Goal: Check status: Check status

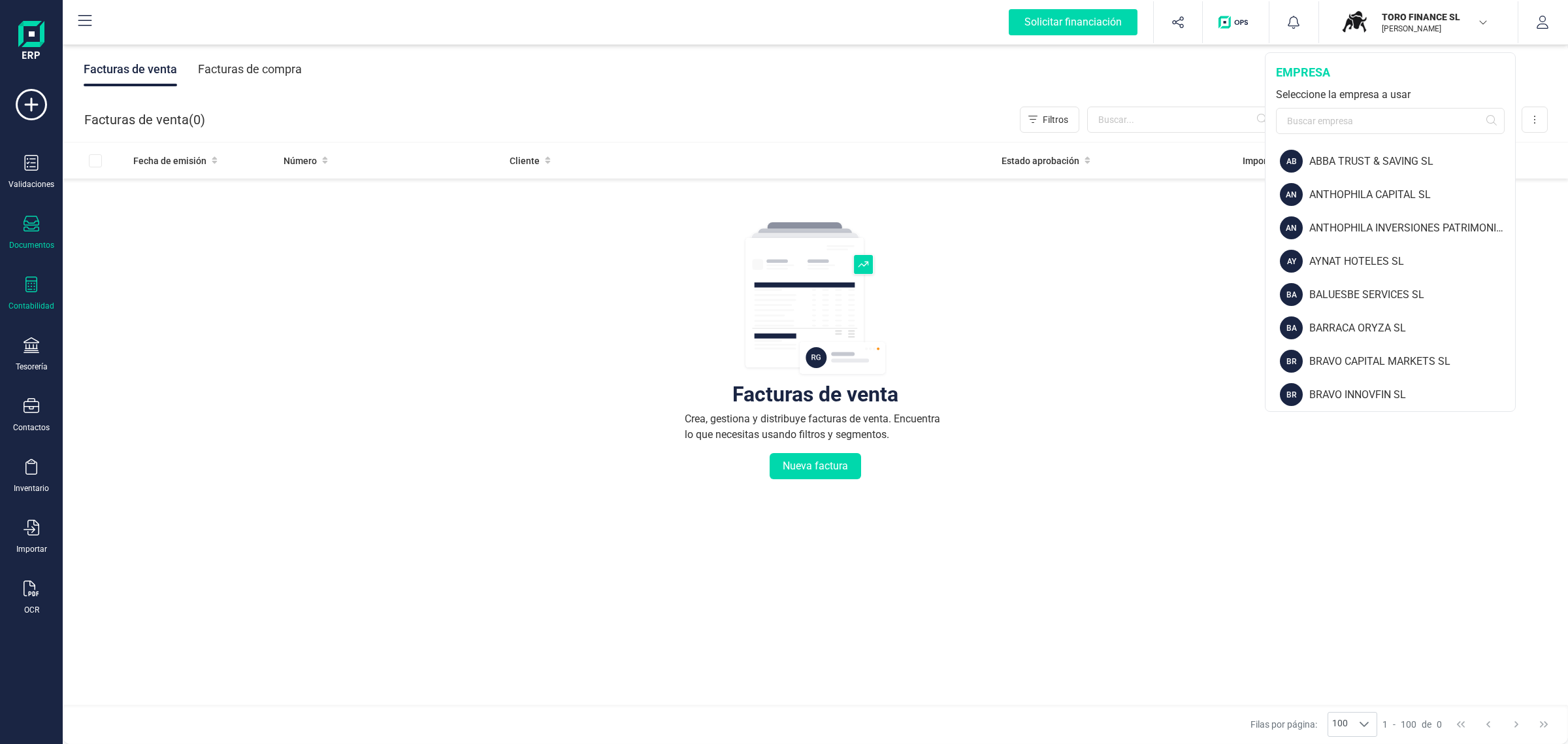
click at [18, 282] on div "Contabilidad" at bounding box center [30, 293] width 52 height 34
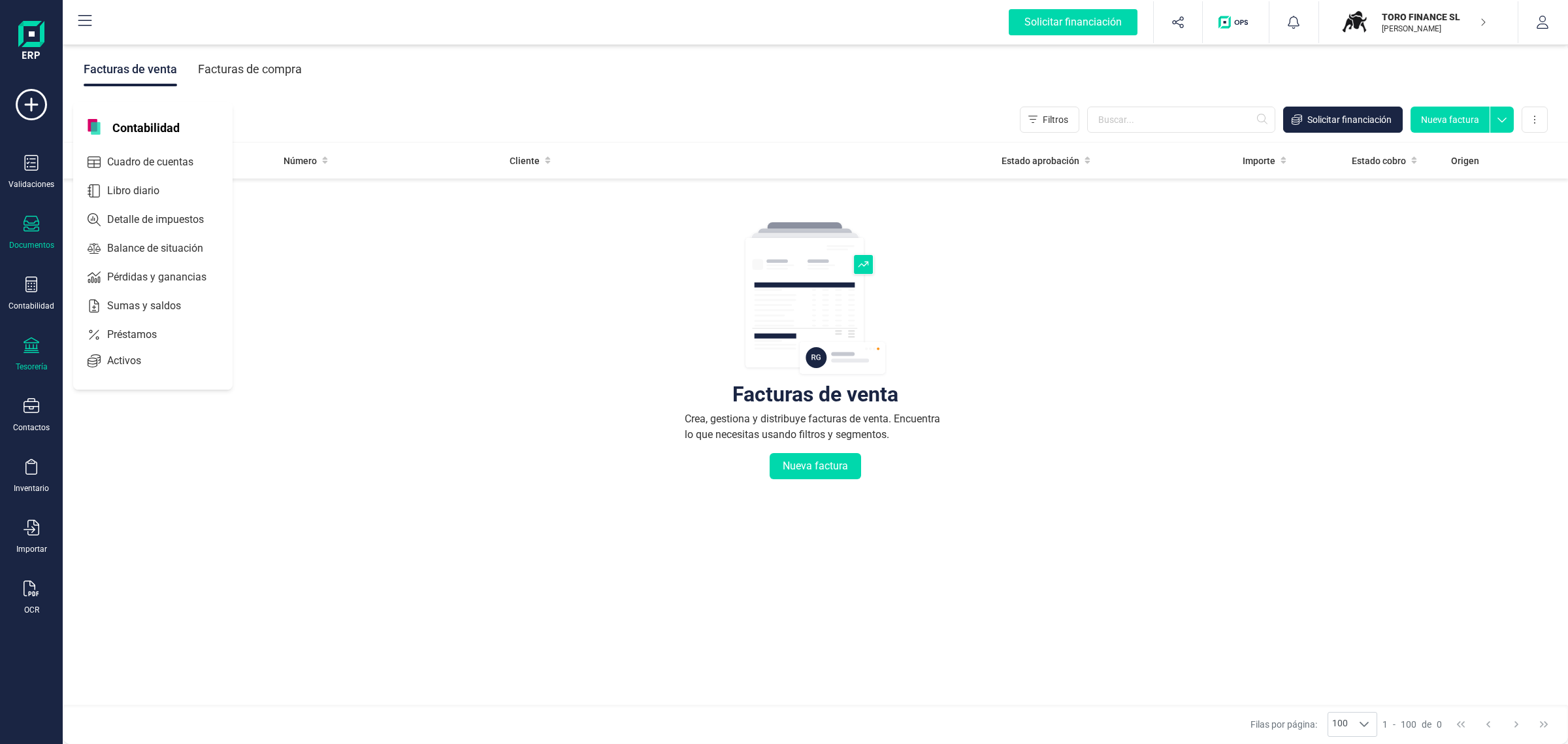
click at [29, 353] on div at bounding box center [31, 347] width 15 height 19
click at [113, 220] on span "Cuentas bancarias" at bounding box center [159, 223] width 115 height 15
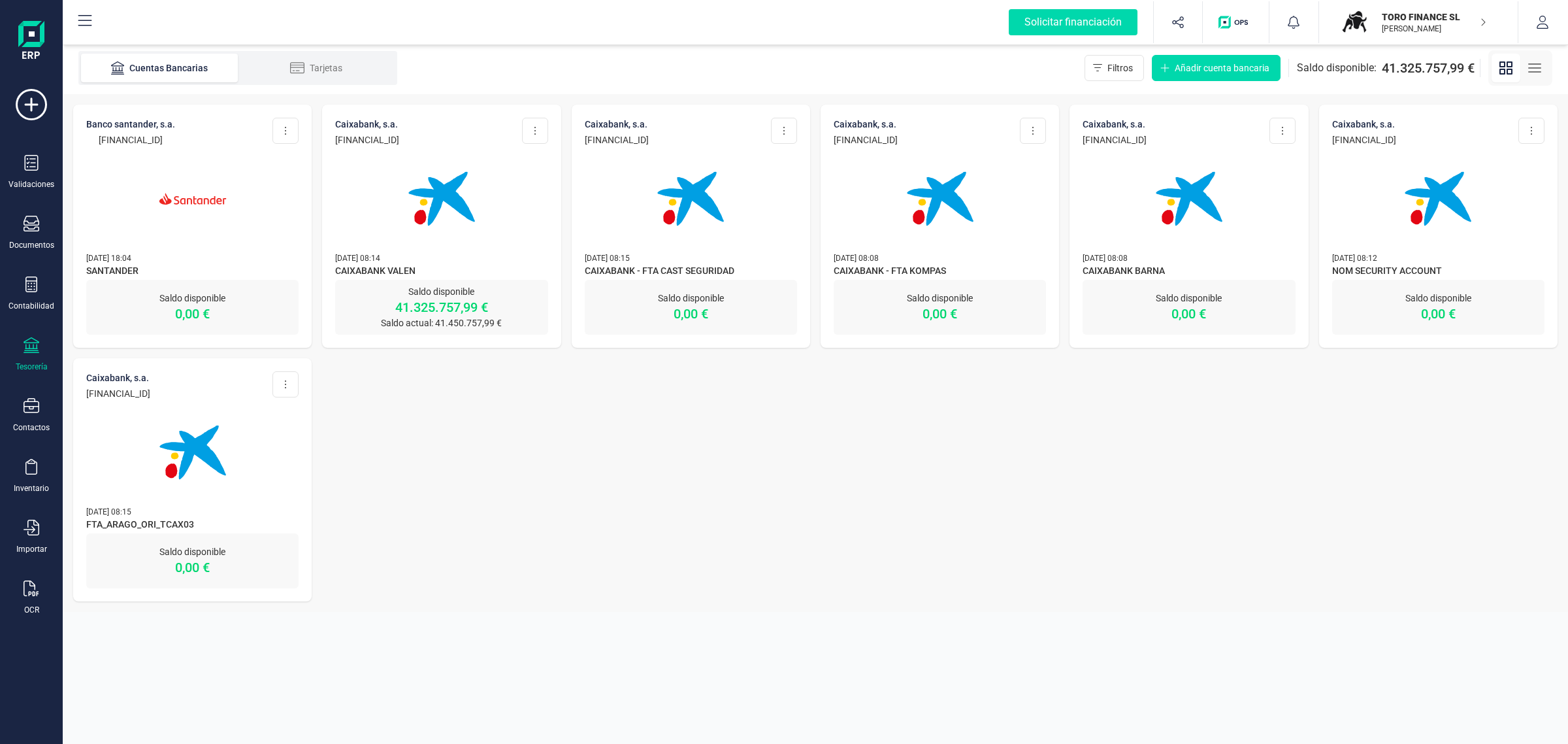
click at [469, 214] on img at bounding box center [441, 198] width 109 height 110
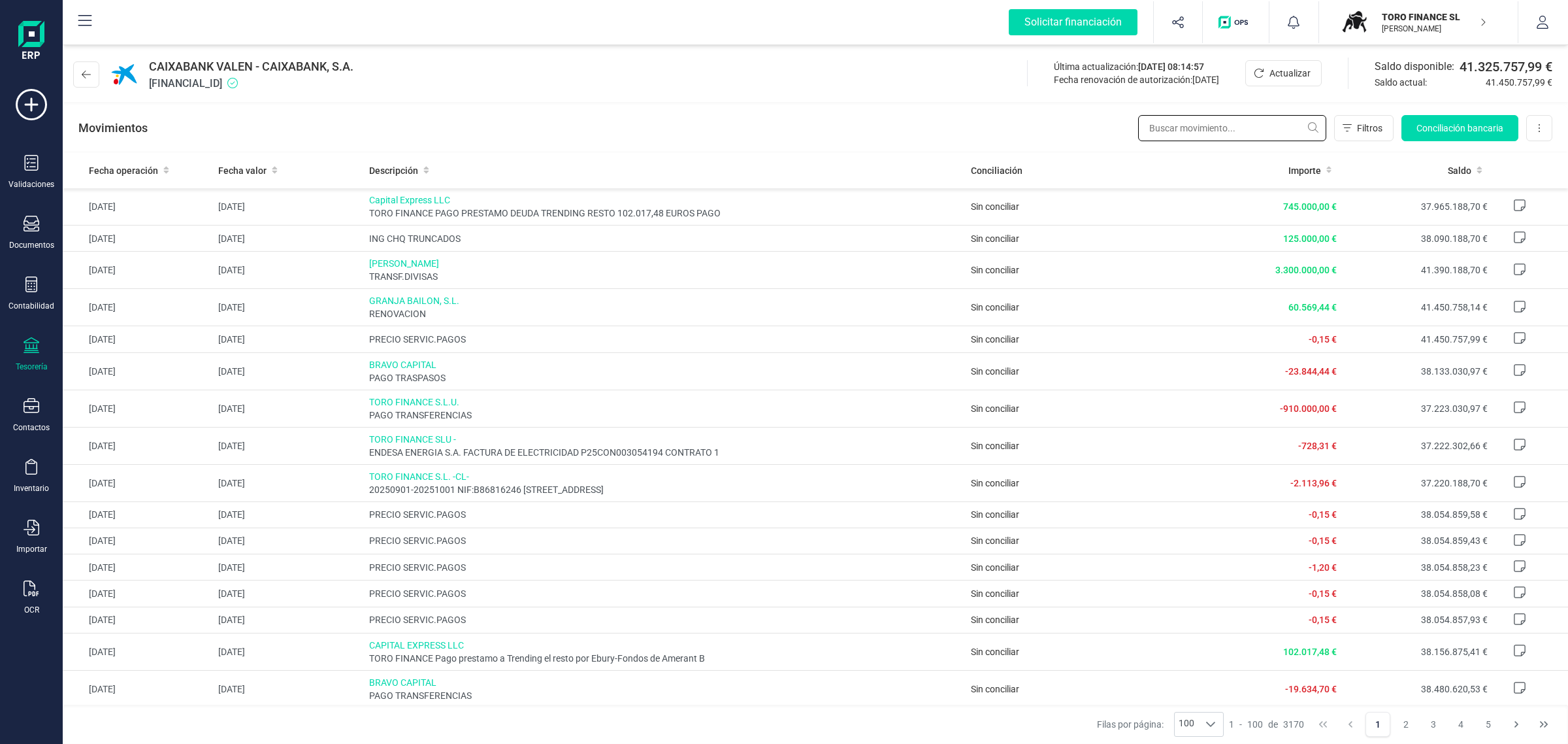
click at [1198, 126] on input "text" at bounding box center [1232, 128] width 189 height 26
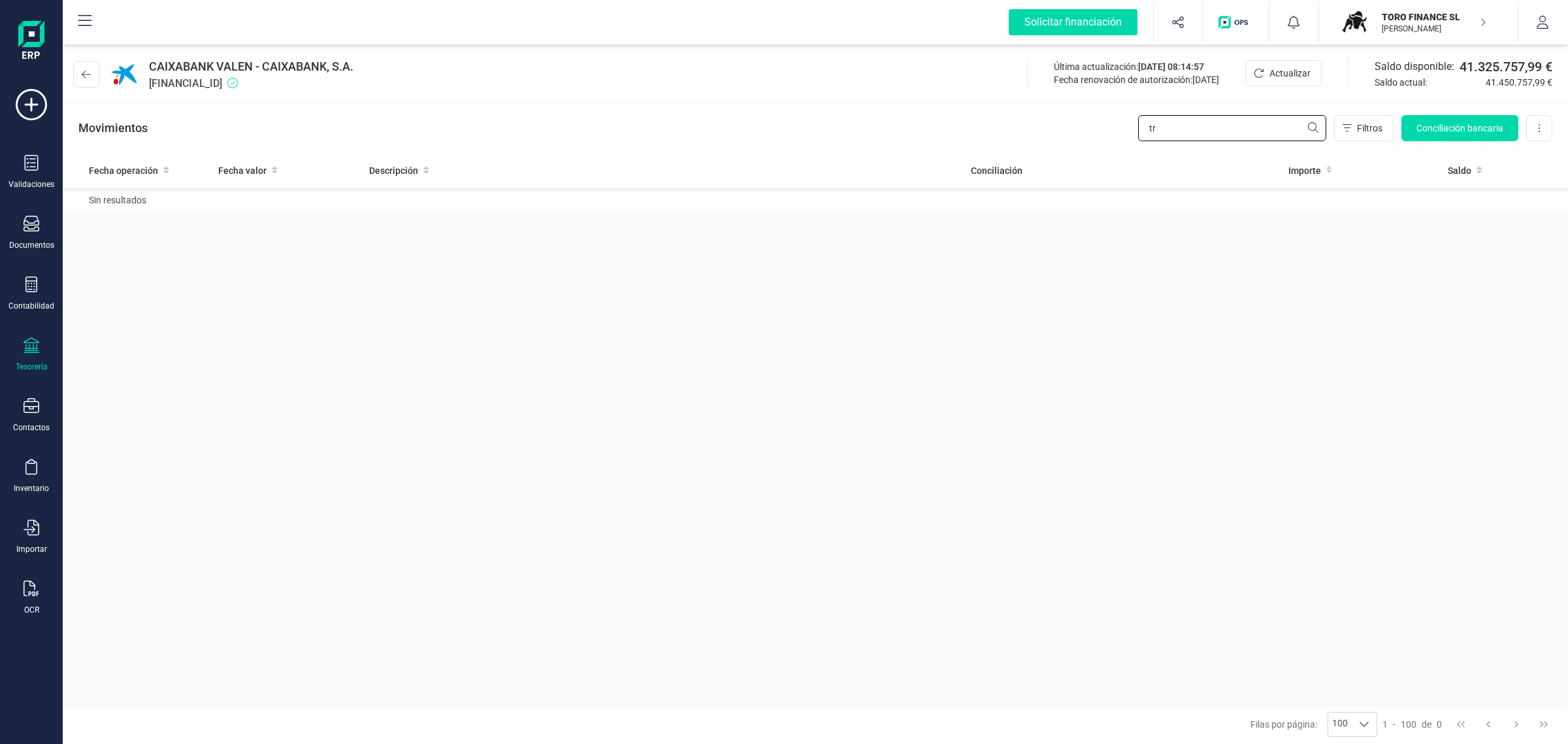
type input "t"
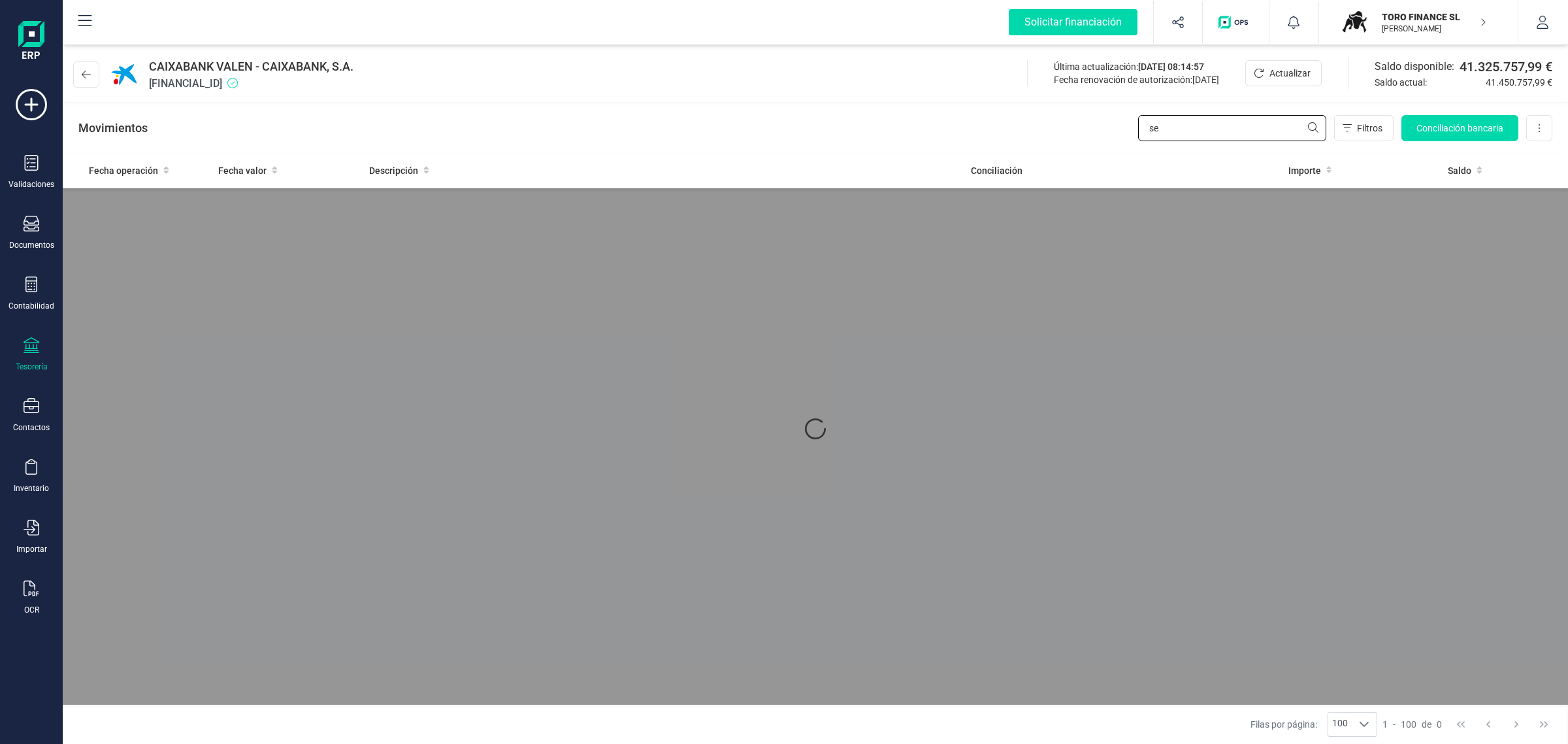
type input "s"
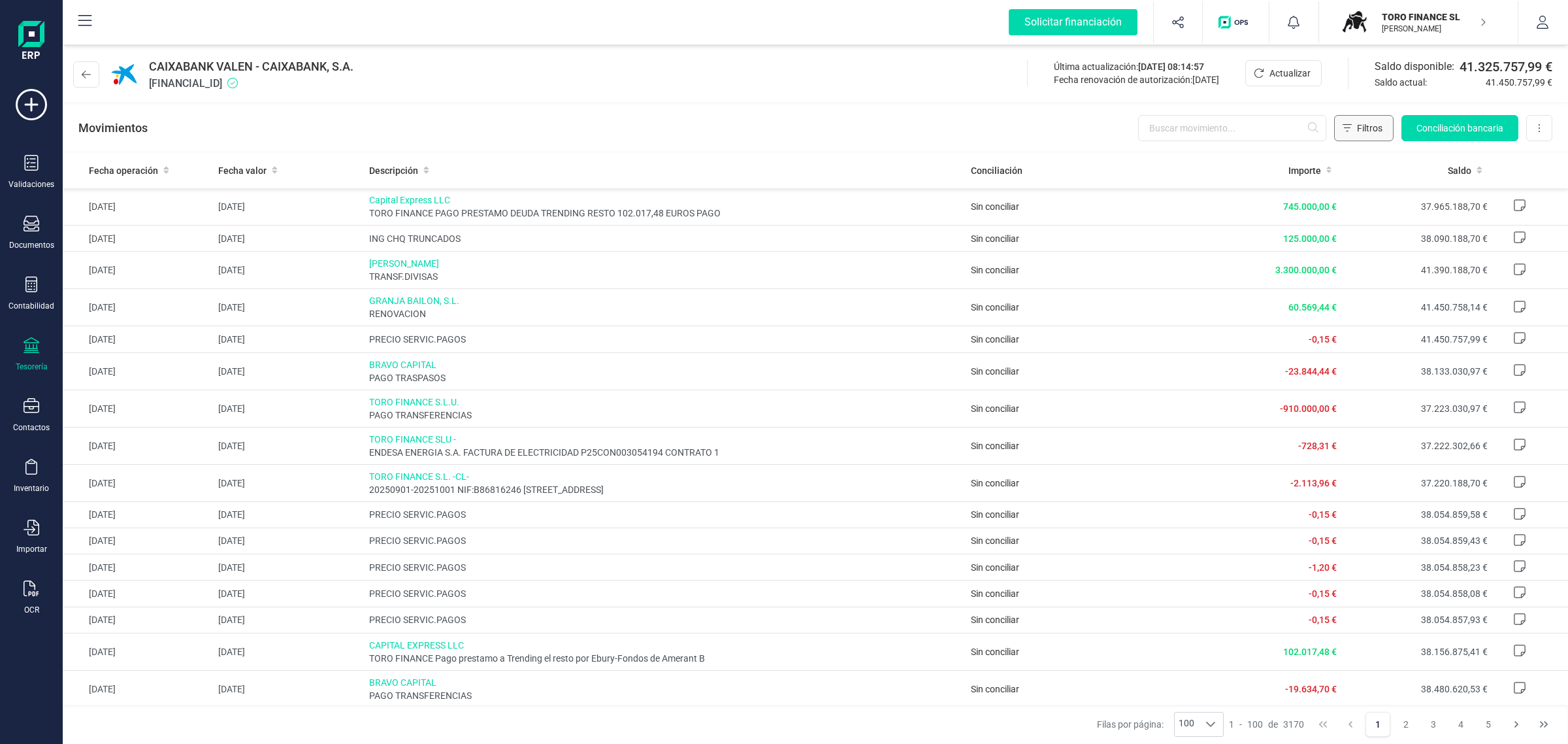
click at [1353, 134] on button "Filtros" at bounding box center [1363, 128] width 59 height 26
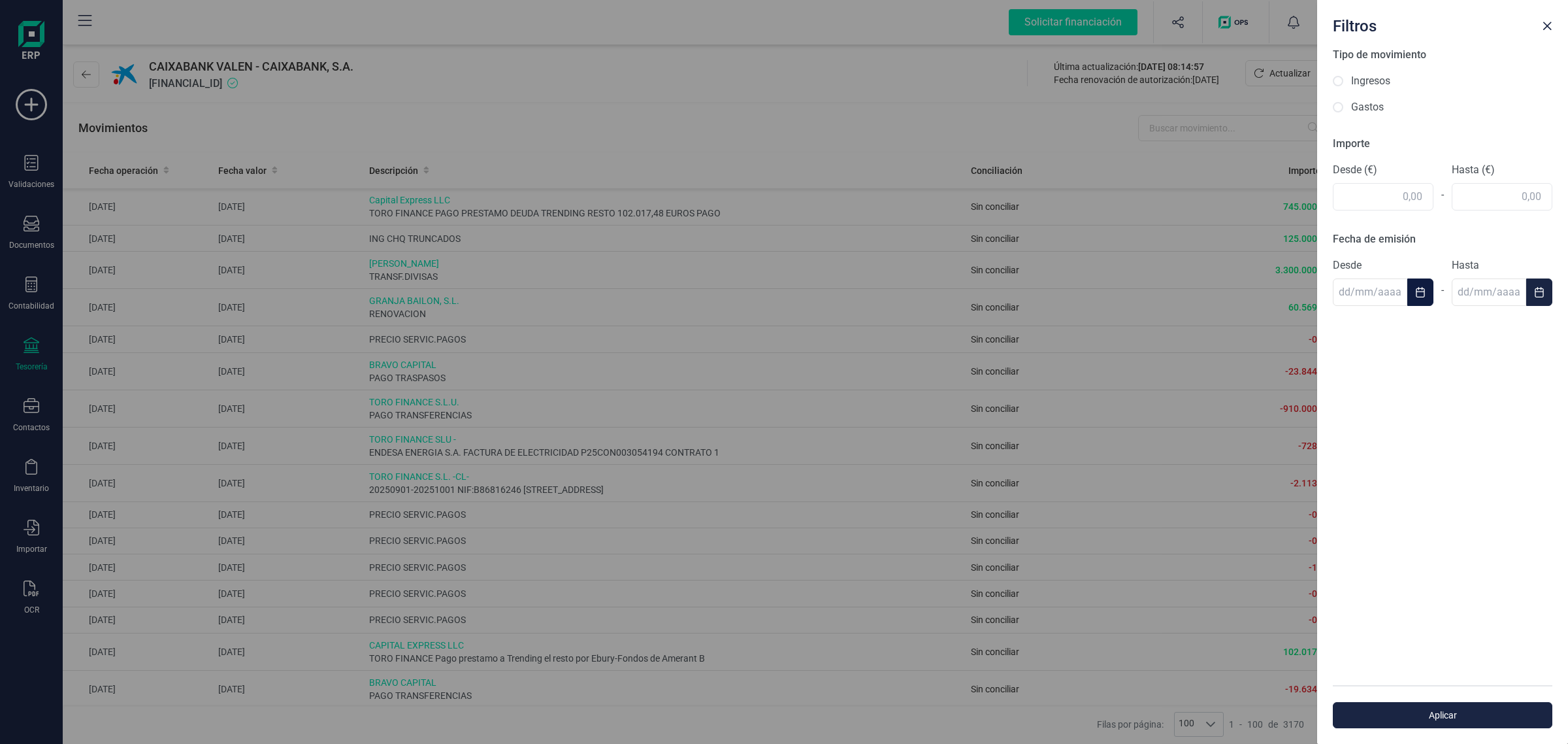
click at [1421, 295] on icon "Choose Date" at bounding box center [1419, 292] width 10 height 10
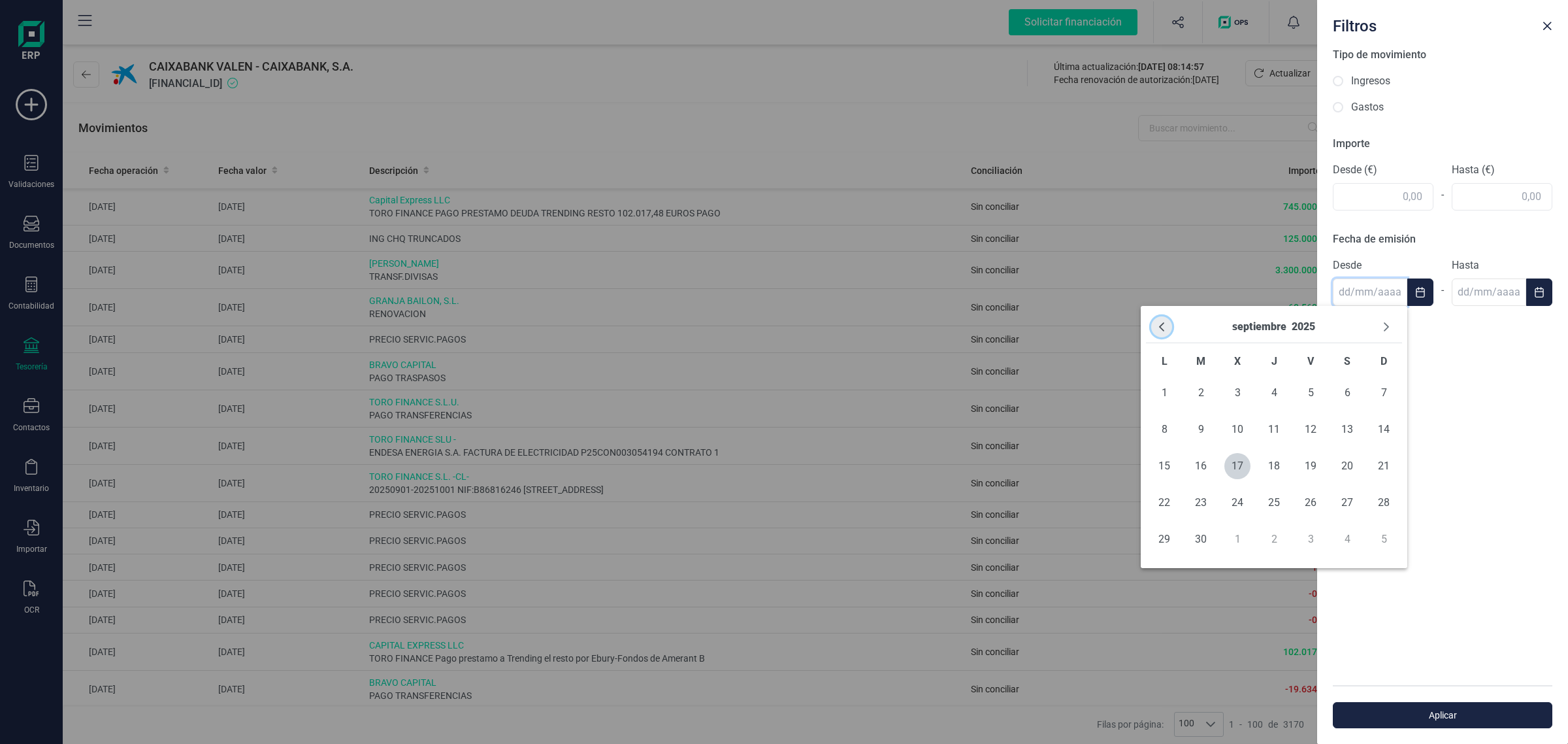
click at [1162, 322] on icon "Previous Month" at bounding box center [1161, 327] width 10 height 10
click at [1201, 386] on span "1" at bounding box center [1200, 392] width 26 height 26
type input "[DATE]"
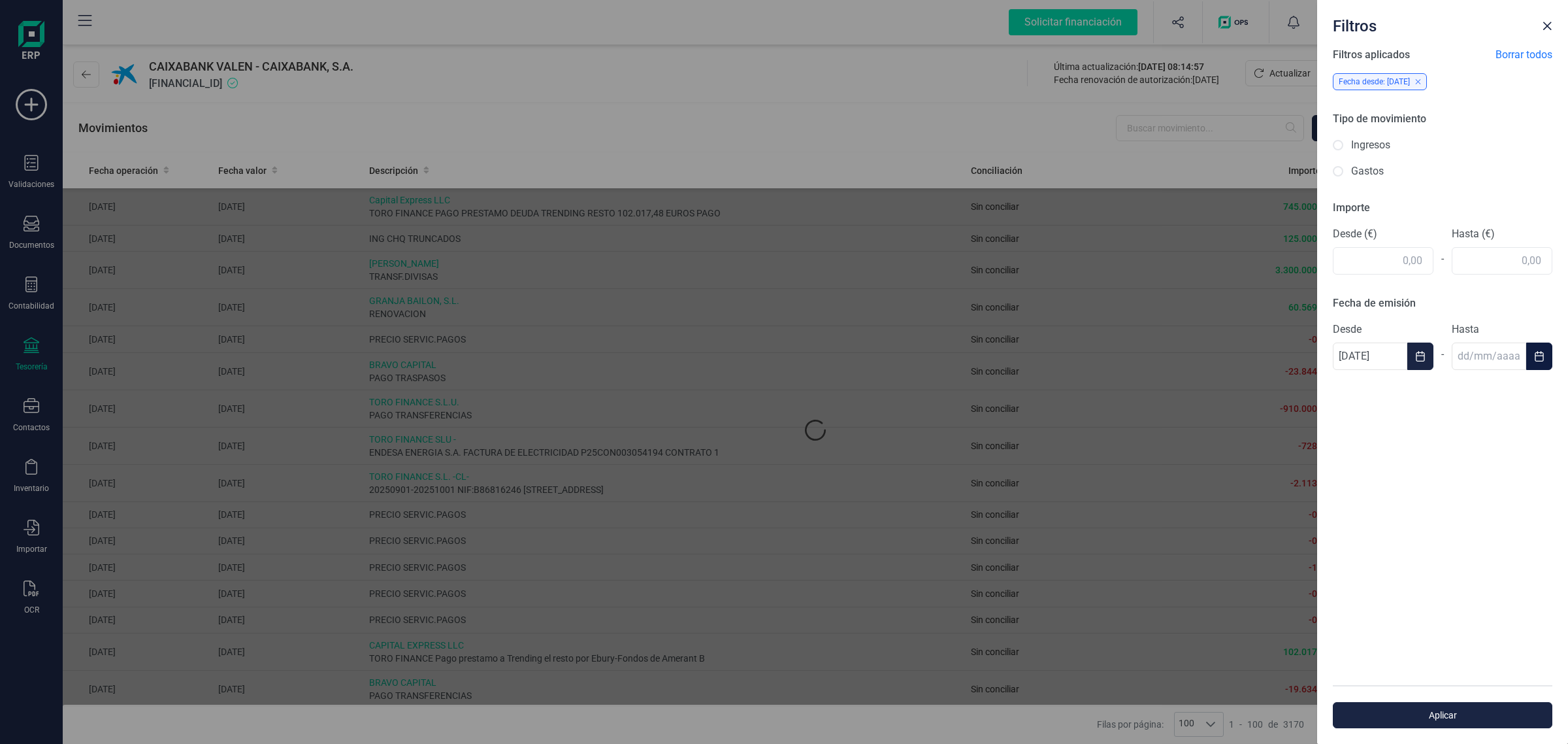
click at [1532, 351] on button "Choose Date" at bounding box center [1538, 356] width 26 height 28
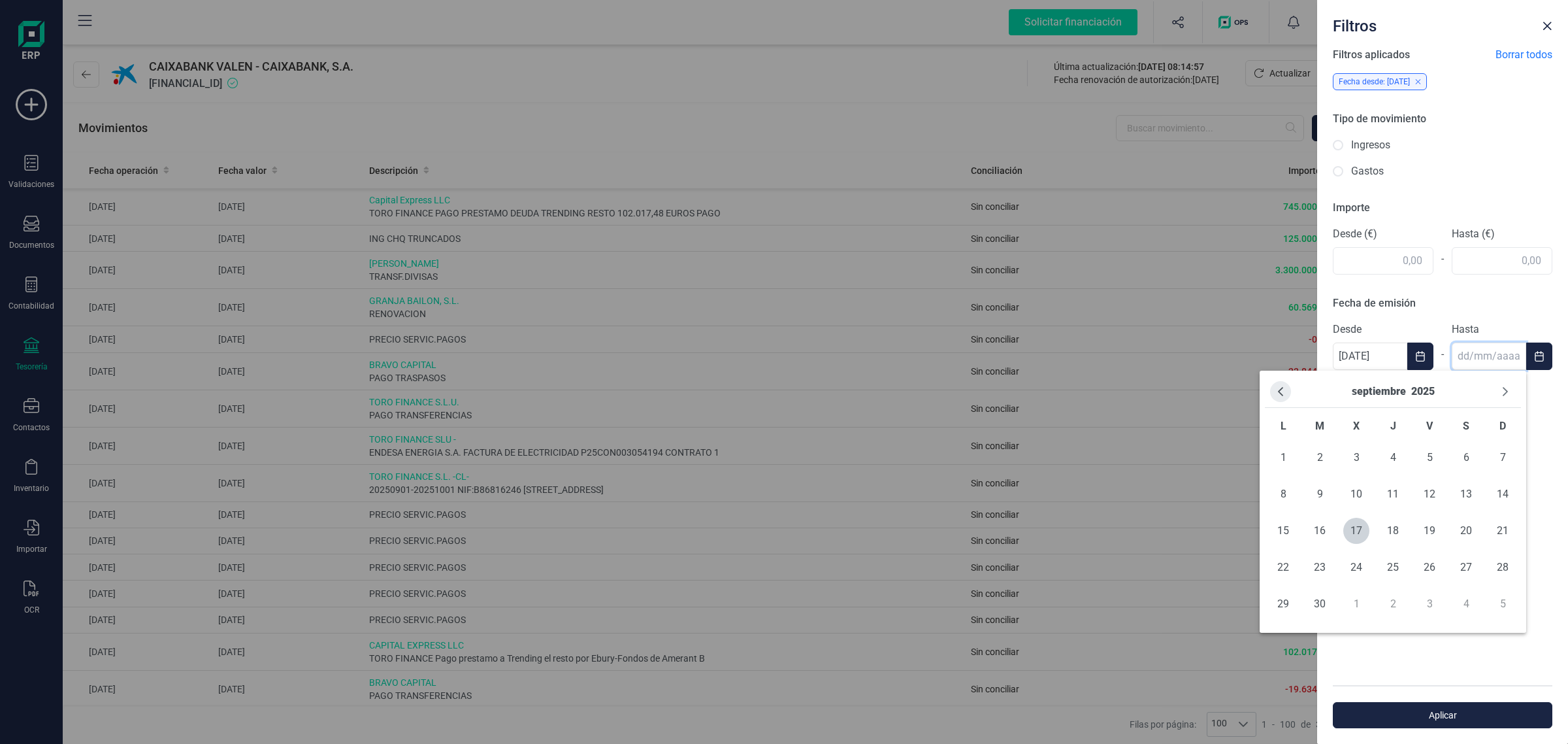
click at [1292, 387] on div "septiembre 2025" at bounding box center [1392, 392] width 256 height 32
click at [1276, 387] on icon "Previous Month" at bounding box center [1280, 391] width 10 height 10
click at [1276, 388] on icon "Previous Month" at bounding box center [1280, 391] width 10 height 10
click at [1499, 392] on icon "Next Month" at bounding box center [1504, 391] width 10 height 10
click at [1419, 493] on span "8" at bounding box center [1429, 493] width 26 height 26
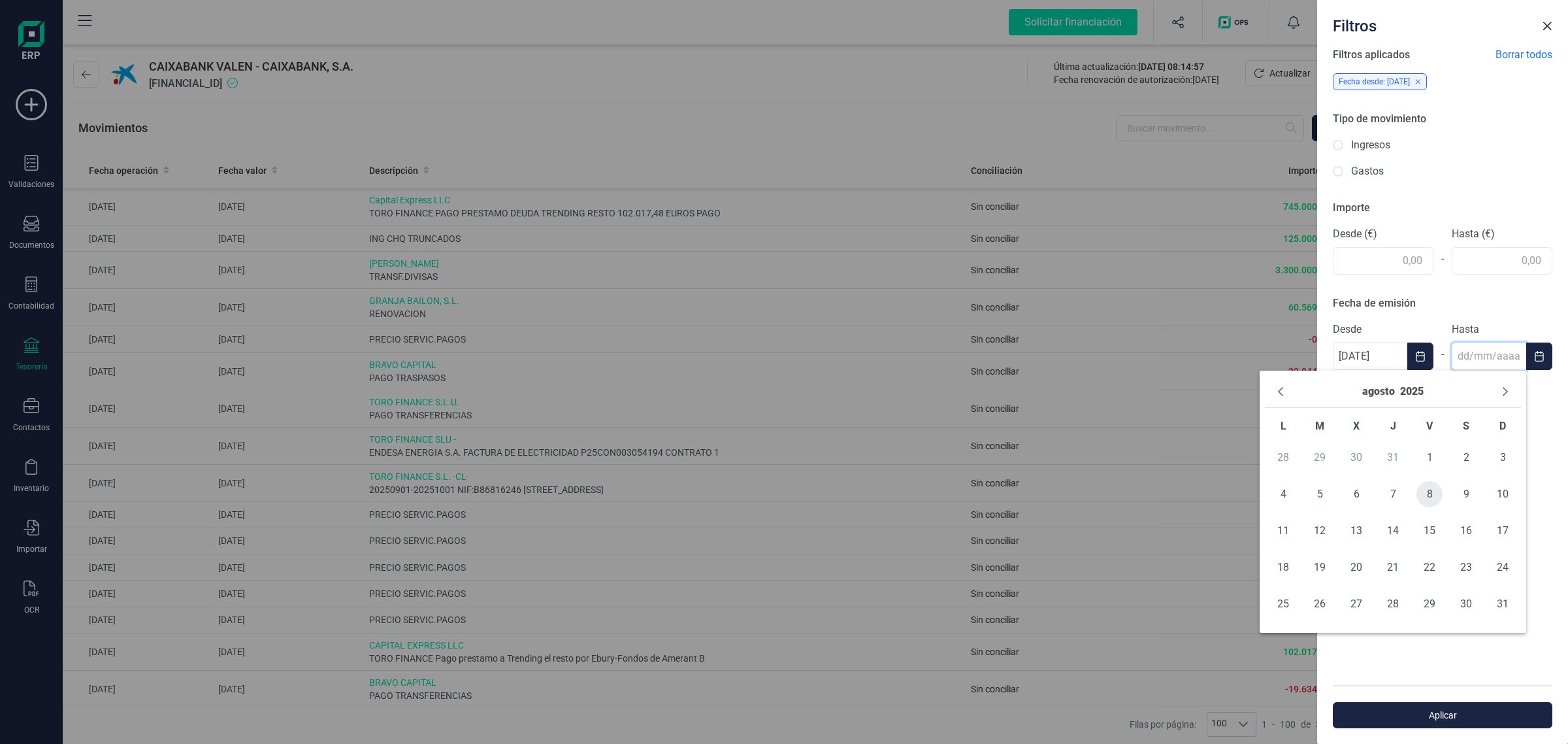
type input "[DATE]"
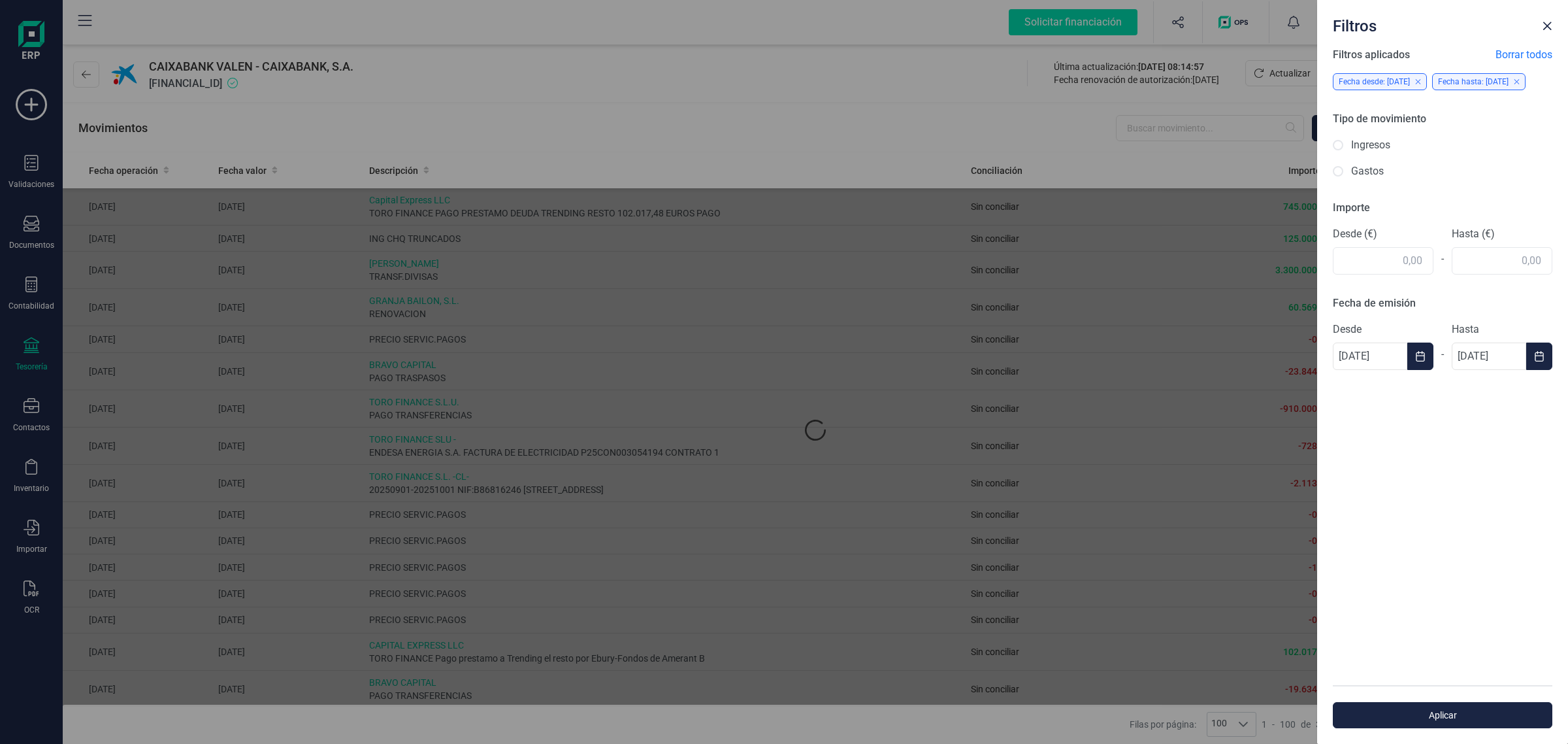
click at [1419, 648] on div "Filtros aplicados Borrar todos Fecha desde: [DATE] Fecha hasta: [DATE] Tipo de …" at bounding box center [1441, 366] width 250 height 638
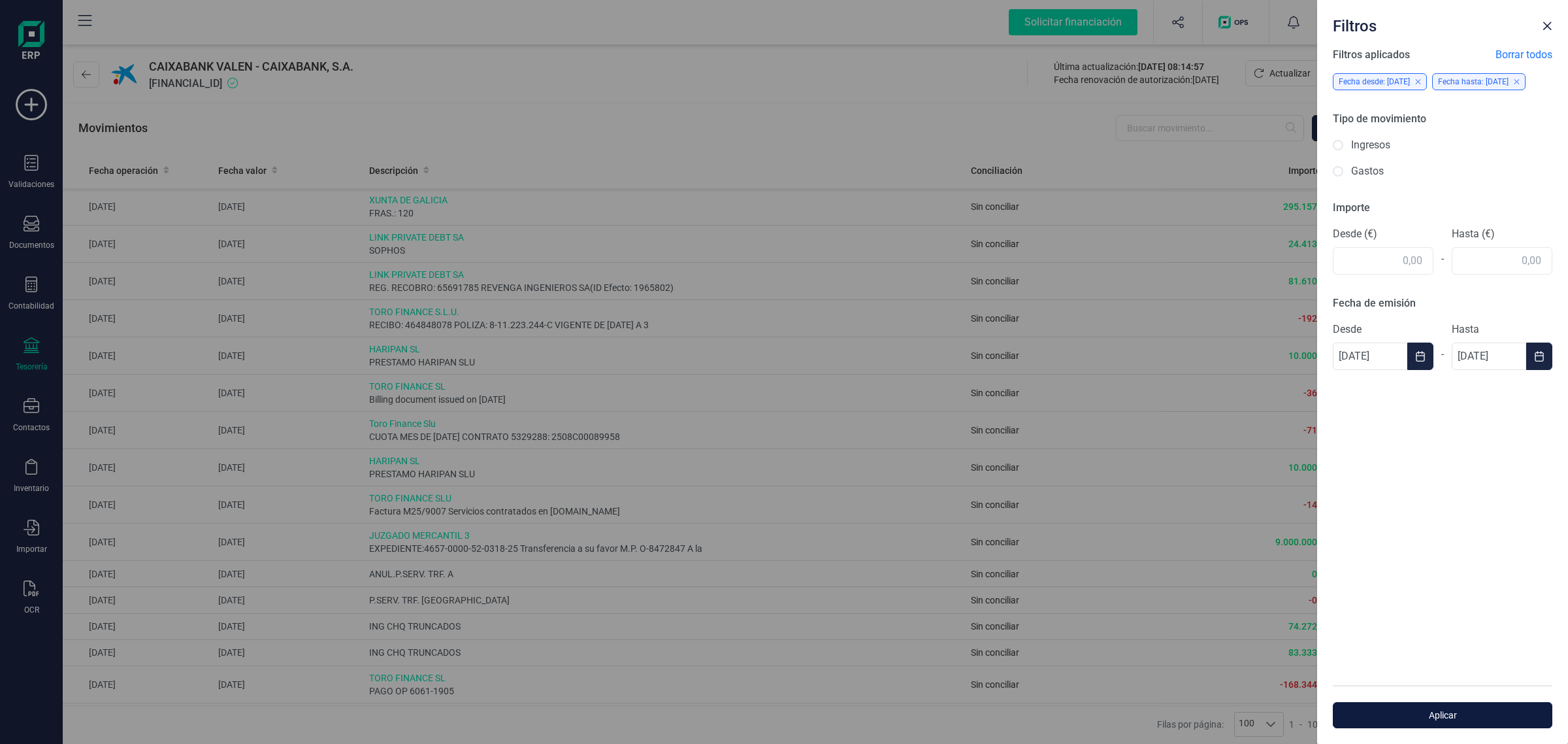
click at [1424, 715] on span "Aplicar" at bounding box center [1441, 715] width 189 height 13
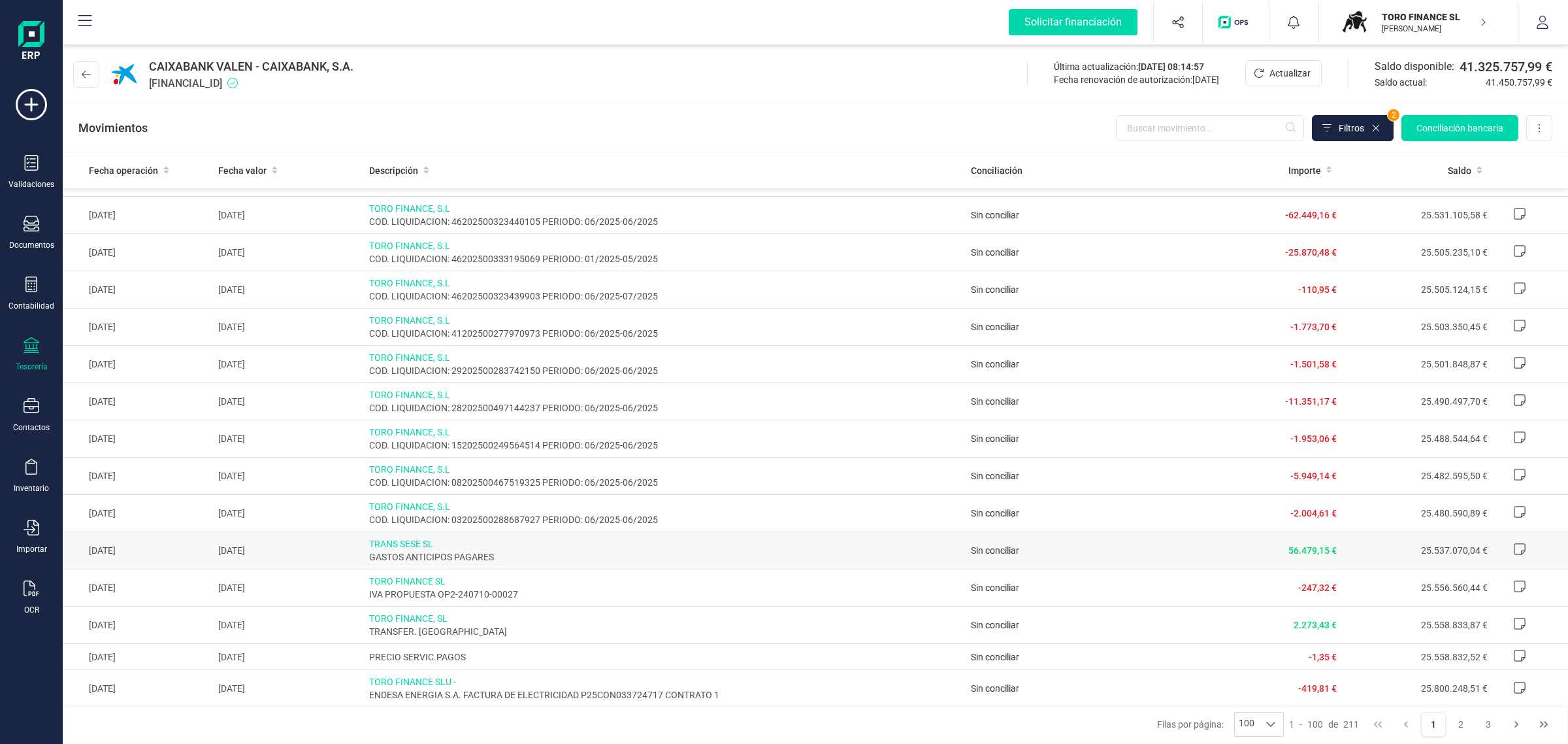
scroll to position [1307, 0]
